Goal: Communication & Community: Connect with others

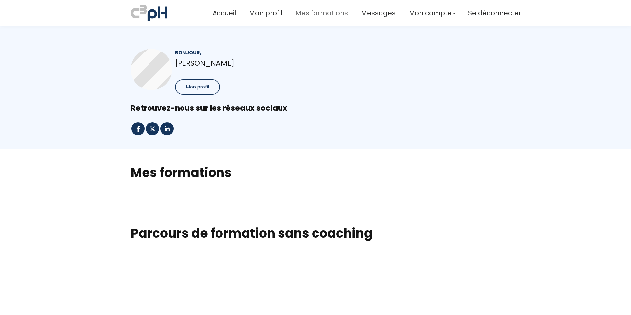
click at [317, 15] on span "Mes formations" at bounding box center [321, 13] width 52 height 11
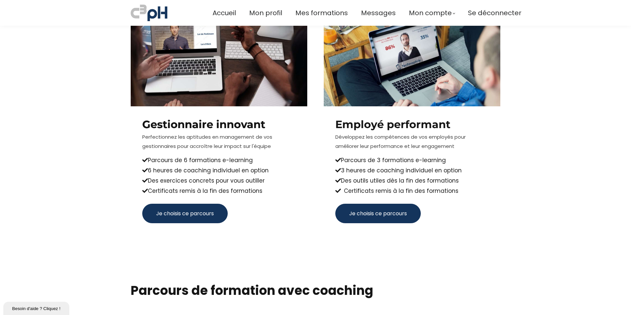
scroll to position [452, 0]
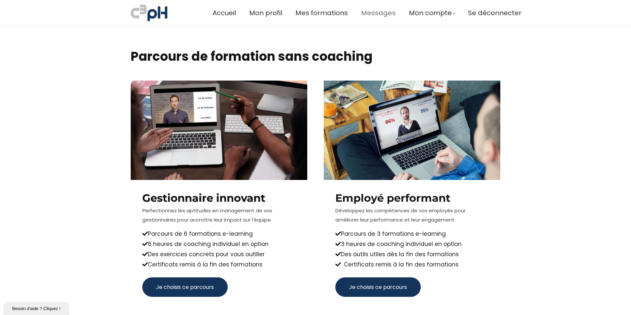
drag, startPoint x: 369, startPoint y: 18, endPoint x: 369, endPoint y: 13, distance: 6.0
click at [369, 18] on div "Accueil Mon profil Mes formations Messages Mon compte Mes factures Se déconnect…" at bounding box center [367, 12] width 309 height 19
click at [369, 13] on span "Messages" at bounding box center [378, 13] width 35 height 11
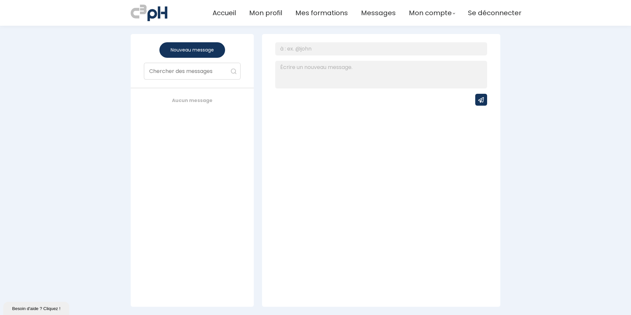
click at [183, 71] on input at bounding box center [192, 71] width 96 height 16
click at [307, 47] on textarea at bounding box center [387, 48] width 225 height 13
type textarea "d"
drag, startPoint x: 223, startPoint y: 13, endPoint x: 237, endPoint y: 24, distance: 18.3
click at [223, 13] on span "Accueil" at bounding box center [224, 13] width 23 height 11
